Goal: Information Seeking & Learning: Learn about a topic

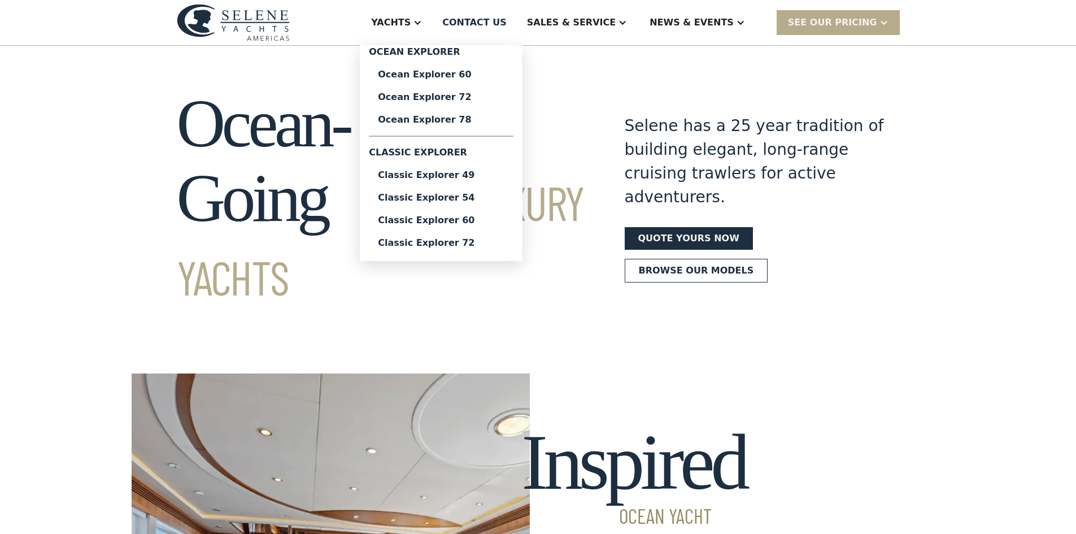
click at [489, 177] on div "Classic Explorer 49" at bounding box center [441, 175] width 127 height 9
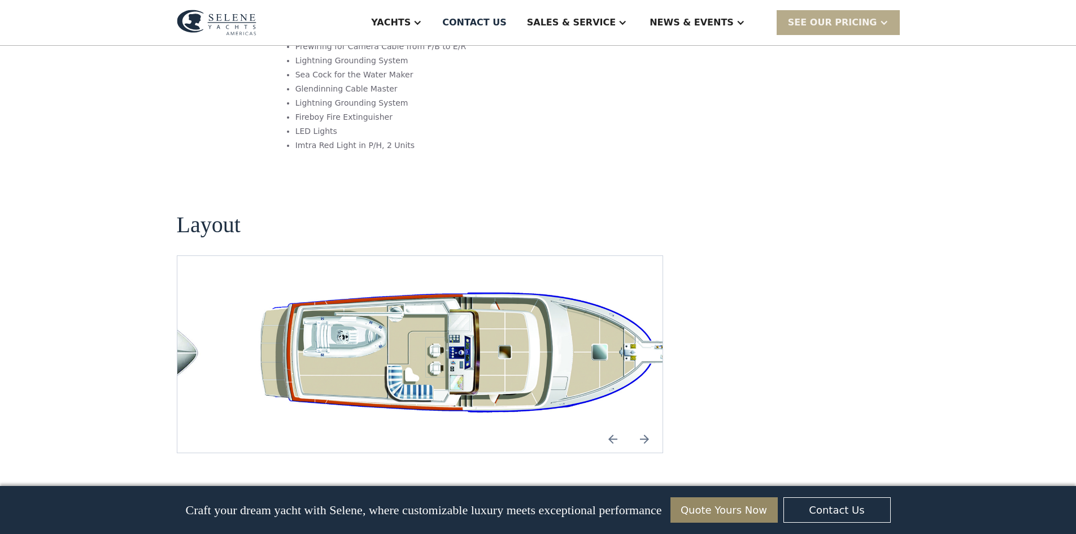
scroll to position [2090, 0]
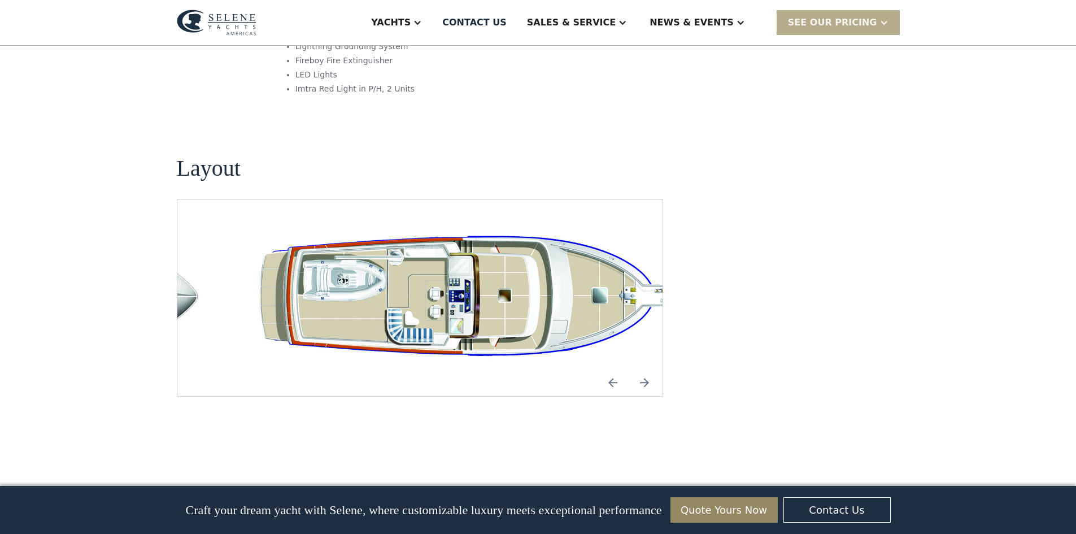
click at [612, 369] on img "Previous slide" at bounding box center [612, 382] width 27 height 27
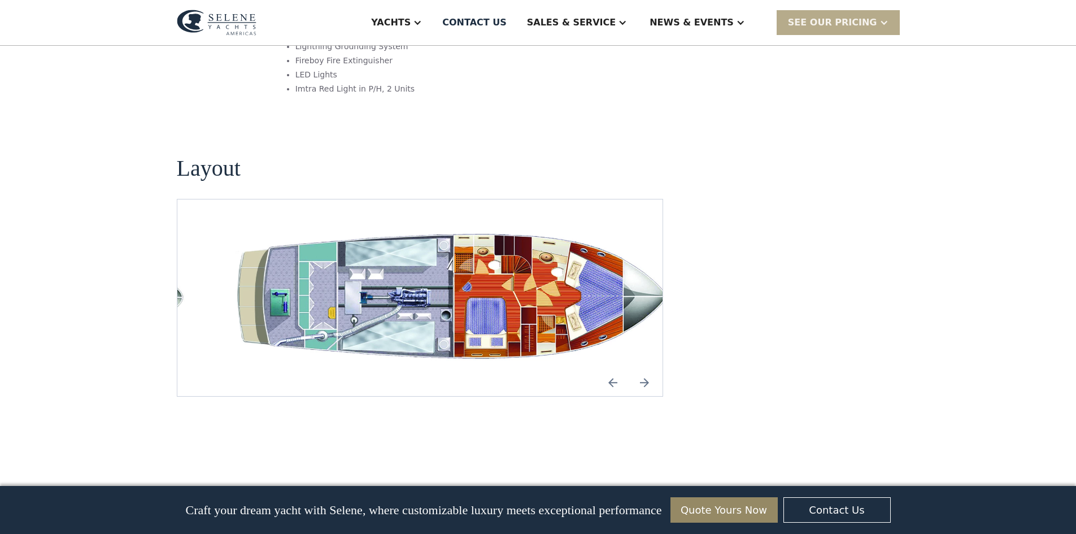
click at [612, 369] on img "Previous slide" at bounding box center [612, 382] width 27 height 27
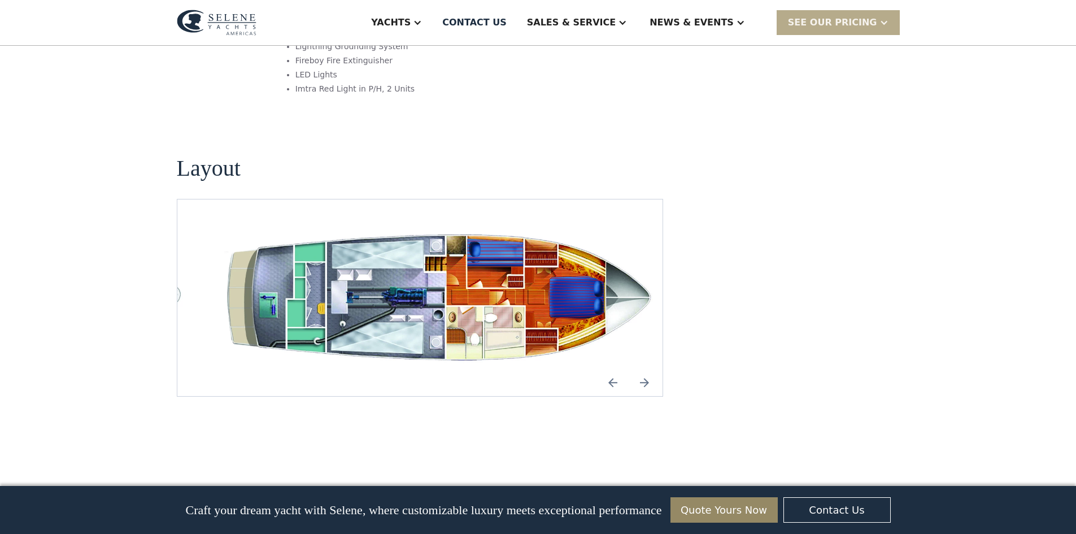
click at [612, 369] on img "Previous slide" at bounding box center [612, 382] width 27 height 27
click at [614, 369] on img "Previous slide" at bounding box center [612, 382] width 27 height 27
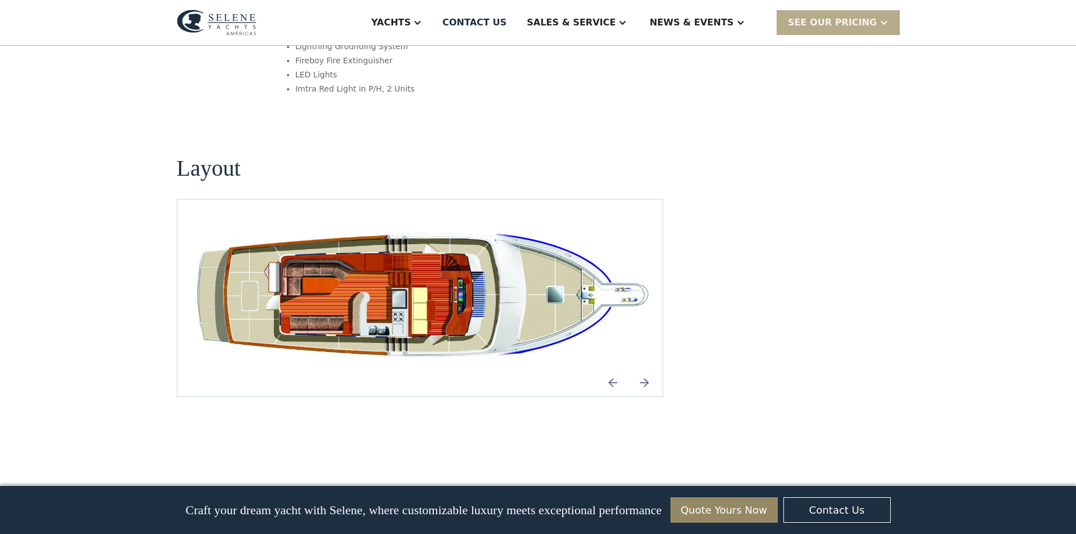
click at [649, 369] on img "Next slide" at bounding box center [644, 382] width 27 height 27
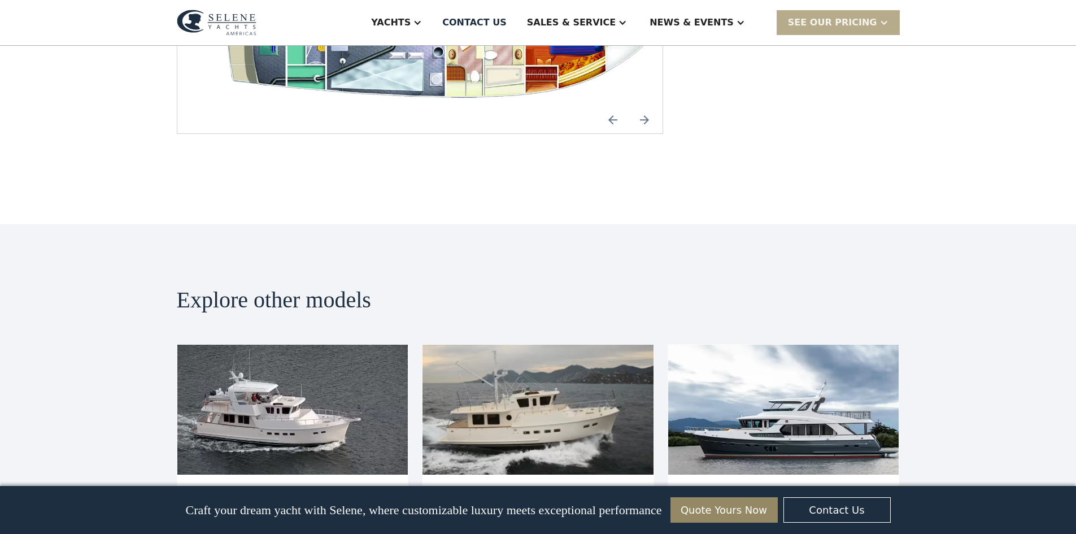
scroll to position [2429, 0]
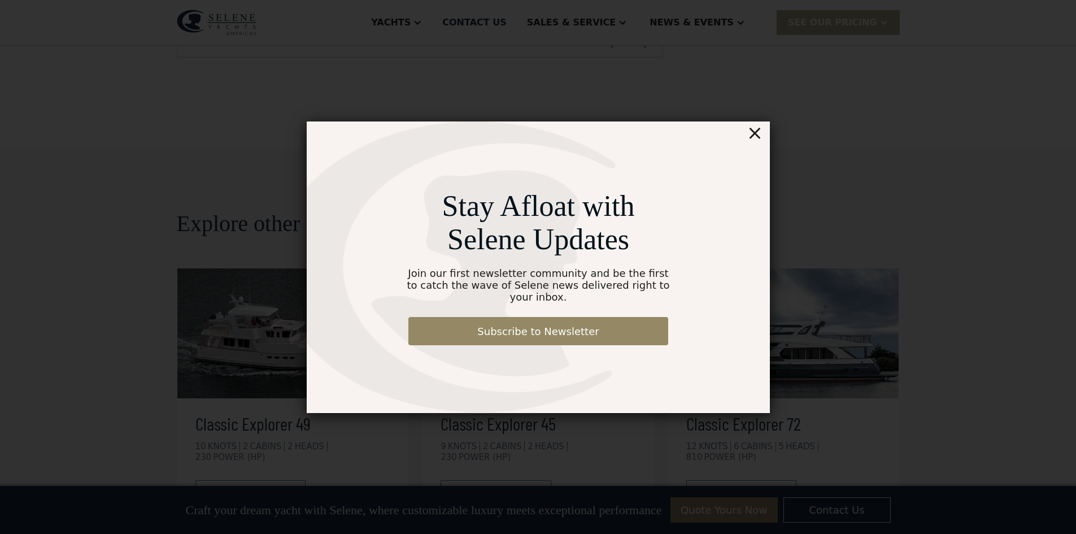
click at [755, 144] on div "×" at bounding box center [754, 132] width 16 height 23
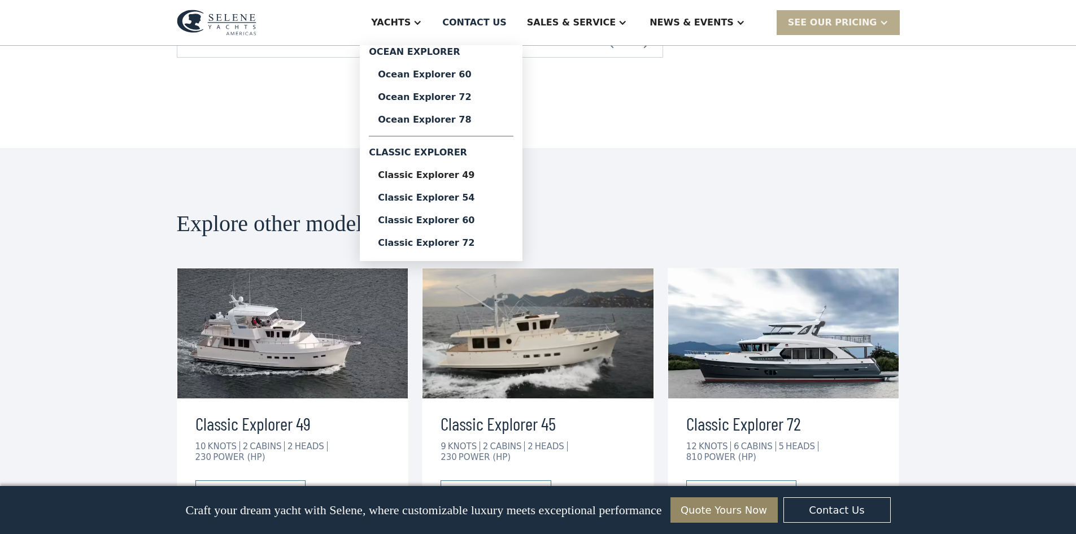
click at [477, 75] on div "Ocean Explorer 60" at bounding box center [441, 74] width 127 height 9
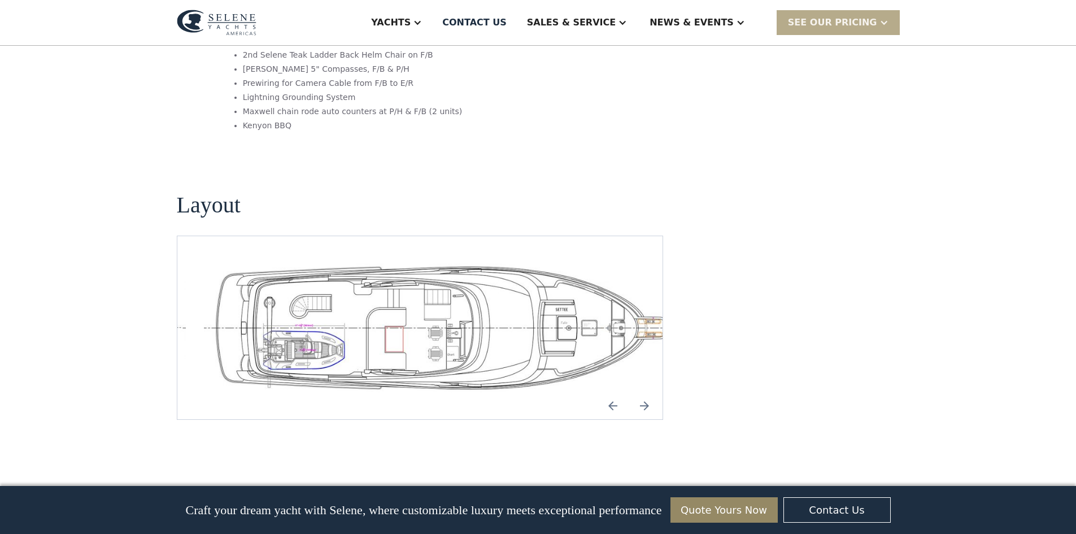
scroll to position [2373, 0]
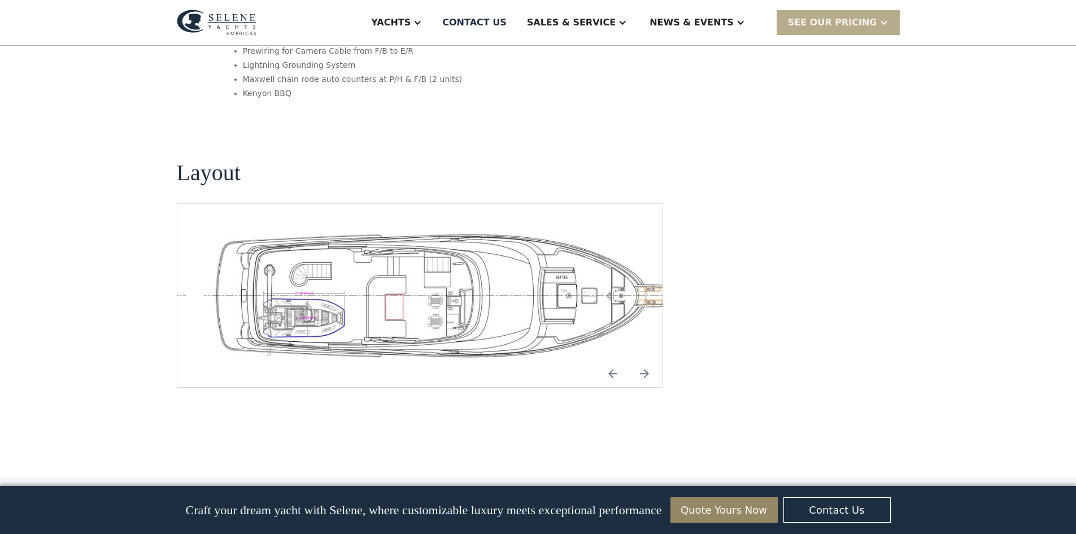
click at [645, 360] on img "Next slide" at bounding box center [644, 373] width 27 height 27
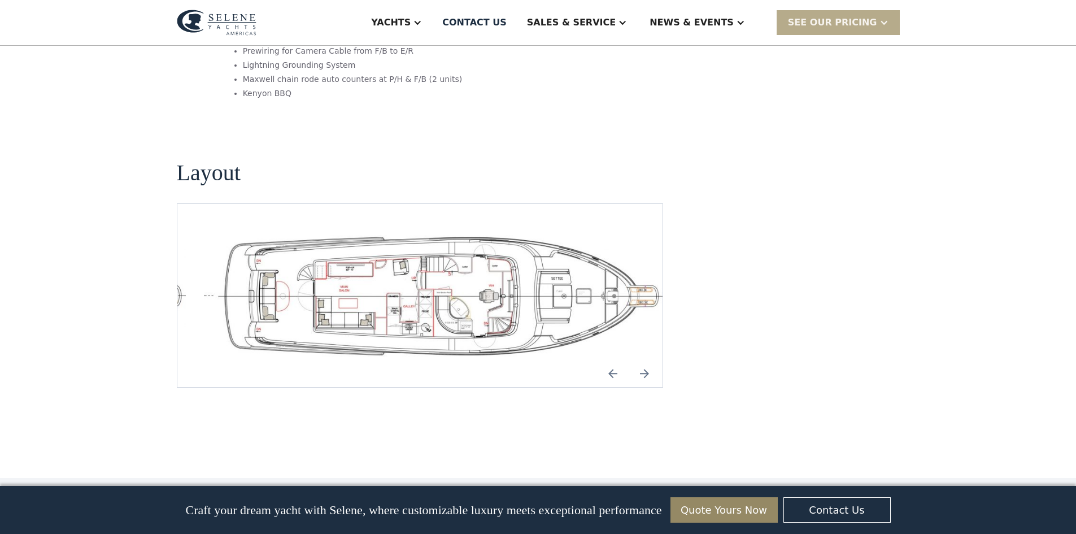
click at [645, 360] on img "Next slide" at bounding box center [644, 373] width 27 height 27
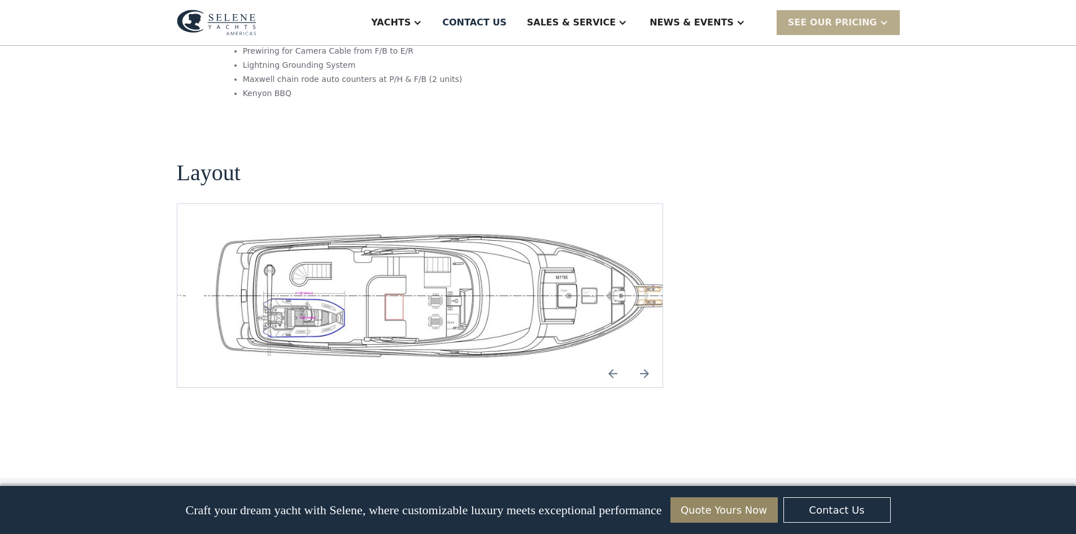
click at [617, 360] on img "Previous slide" at bounding box center [612, 373] width 27 height 27
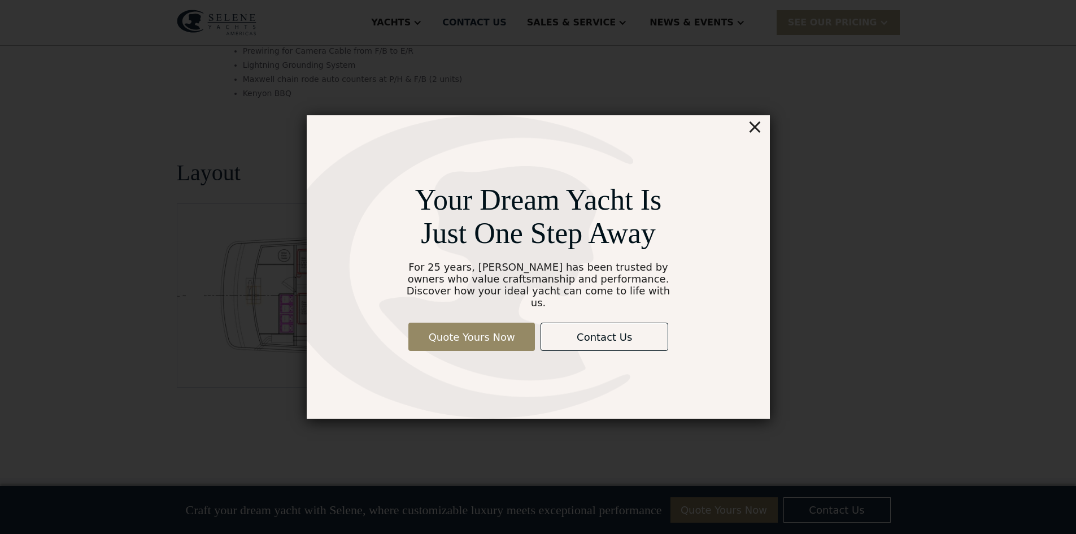
click at [758, 135] on div "×" at bounding box center [754, 126] width 16 height 23
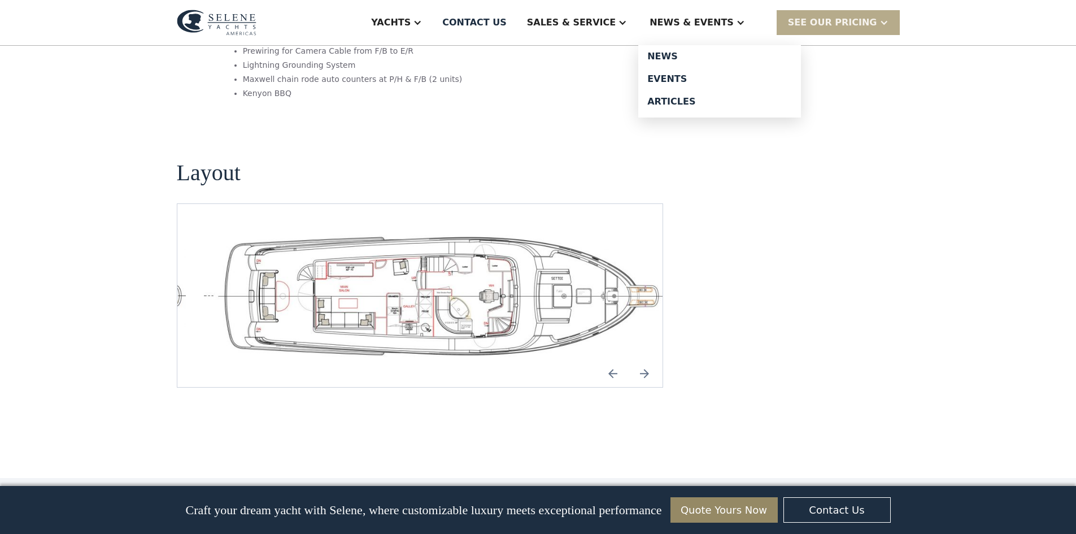
click at [690, 56] on div "News" at bounding box center [719, 56] width 145 height 9
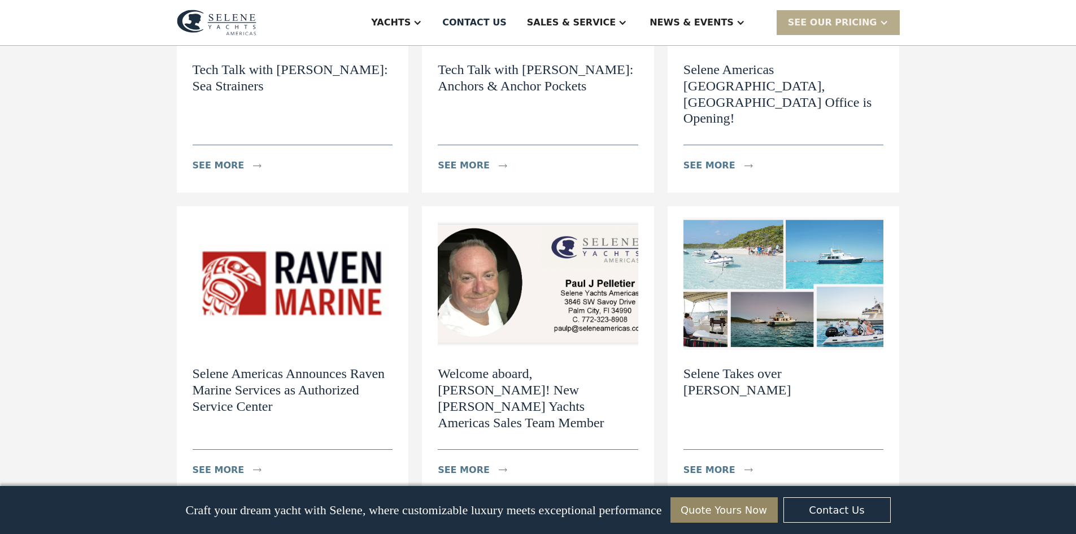
scroll to position [621, 0]
